Goal: Information Seeking & Learning: Learn about a topic

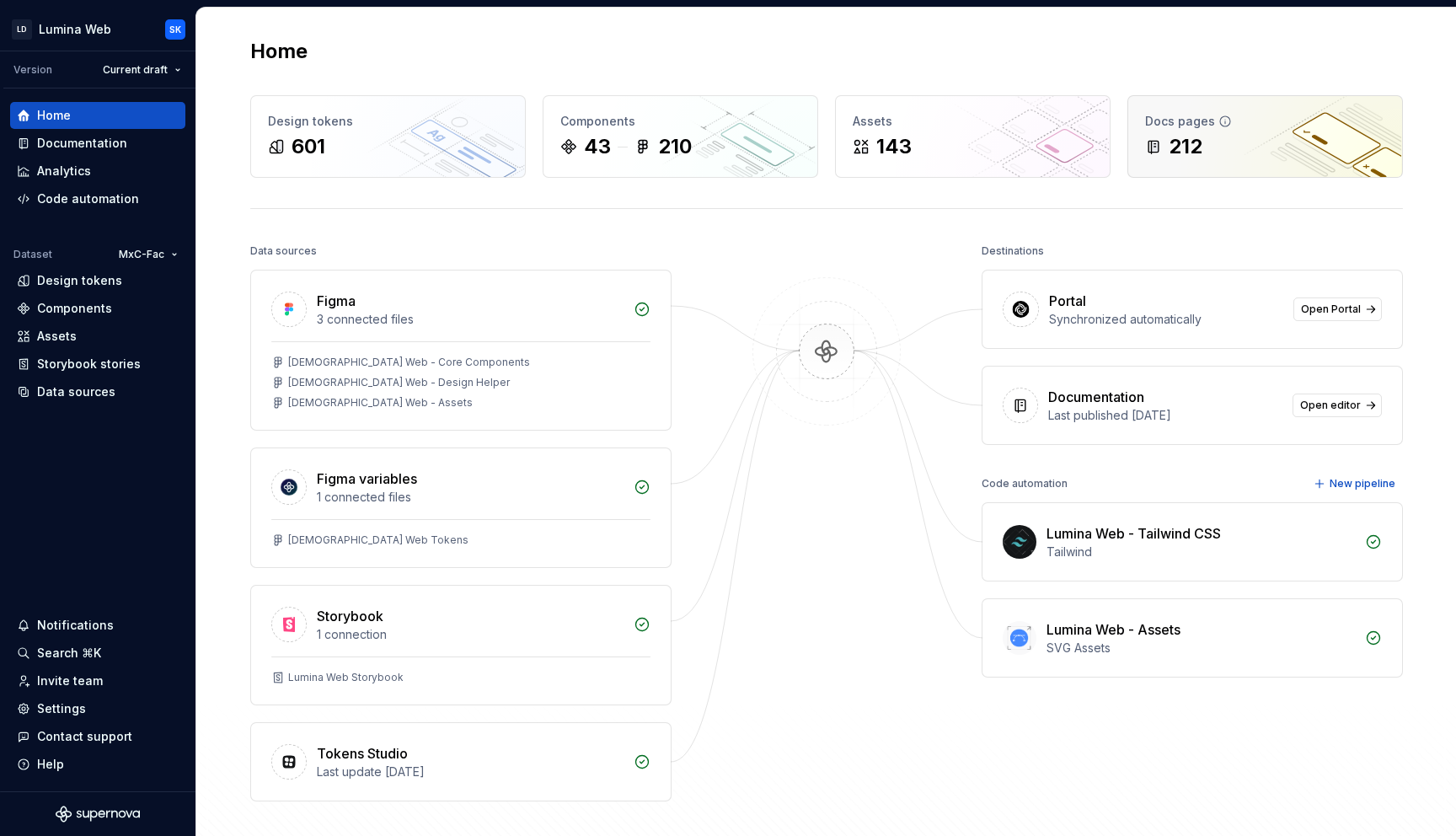
click at [1270, 123] on div "Docs pages" at bounding box center [1266, 121] width 240 height 17
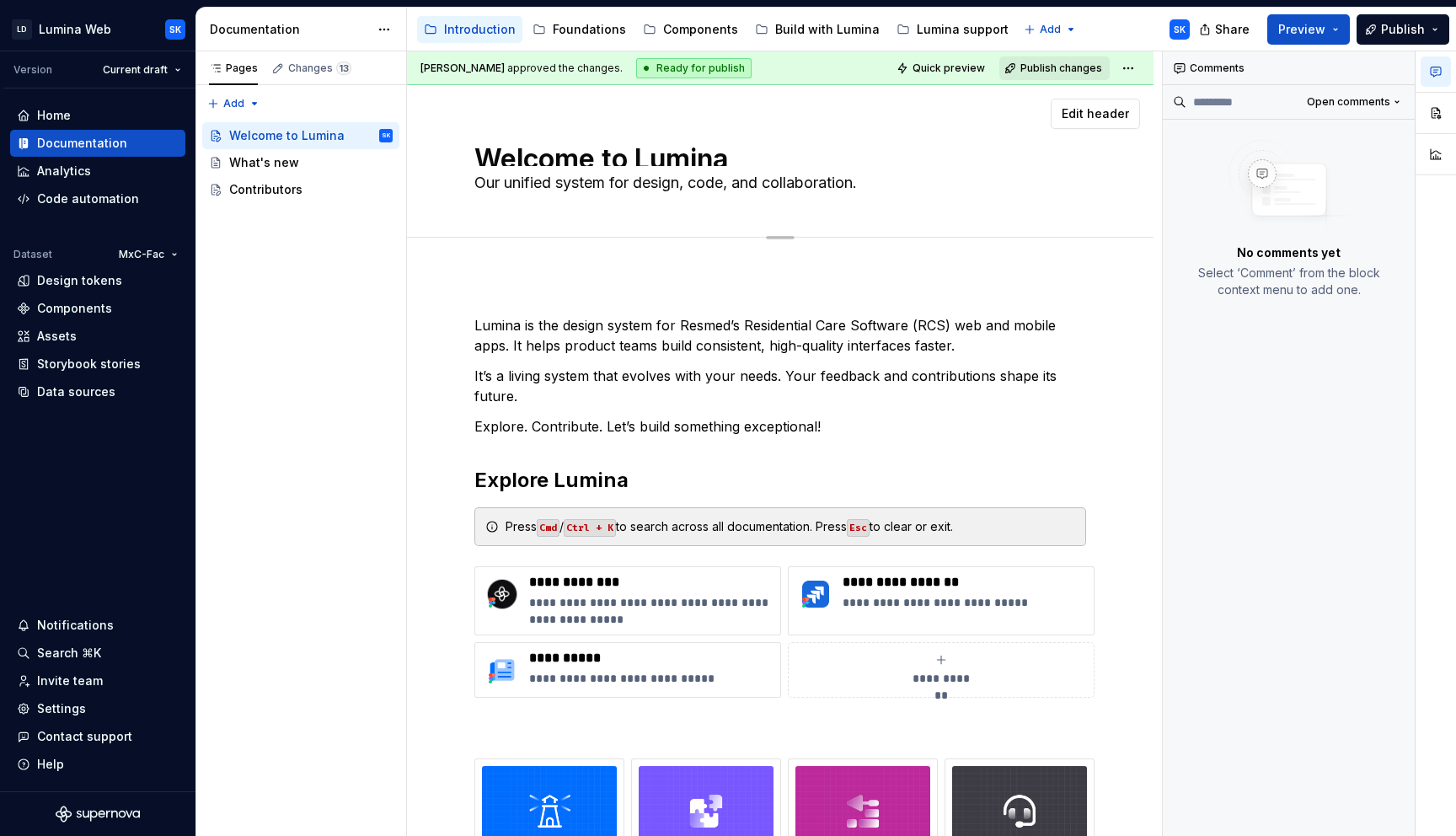
type textarea "*"
